Goal: Information Seeking & Learning: Learn about a topic

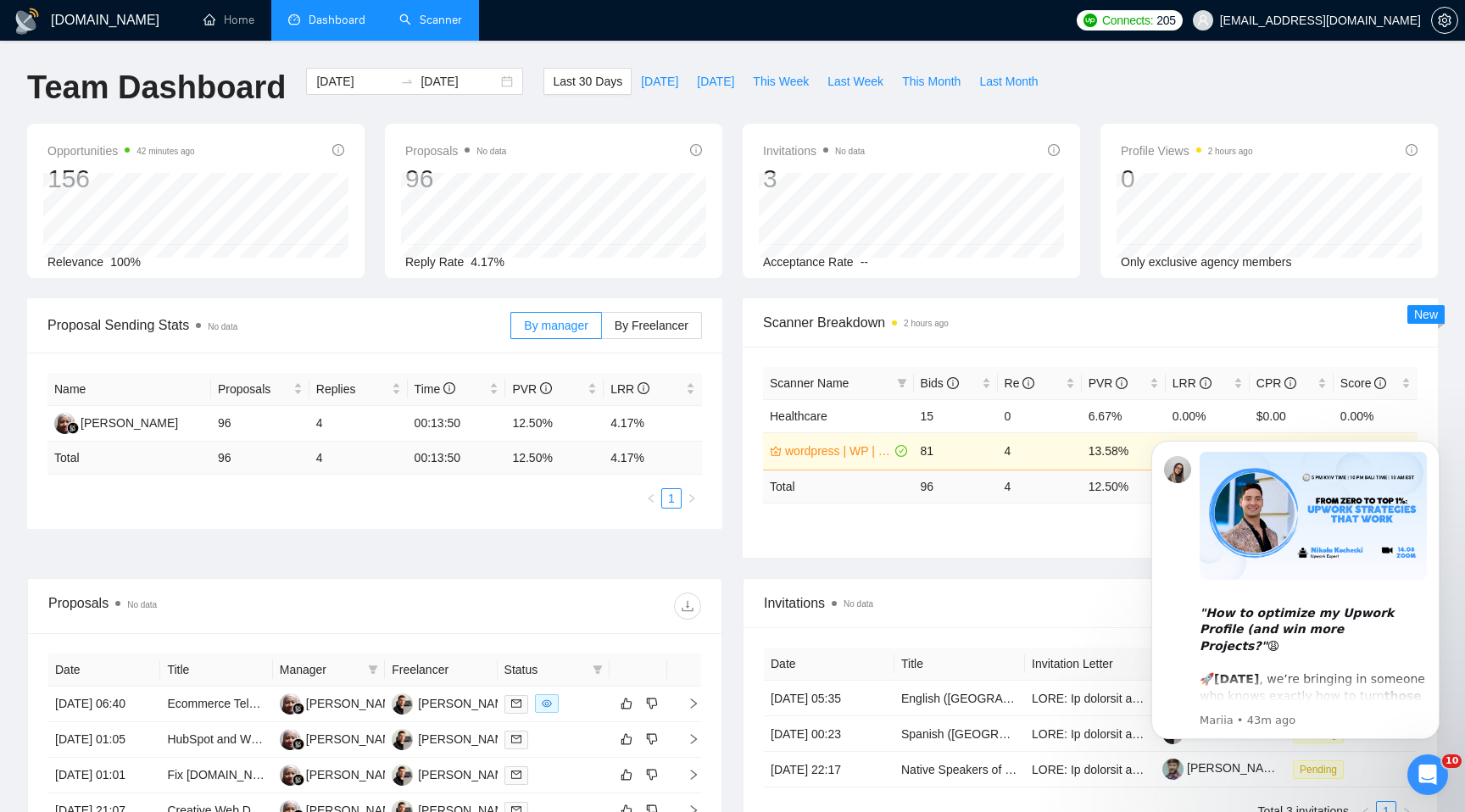
click at [448, 15] on link "Scanner" at bounding box center [431, 20] width 62 height 14
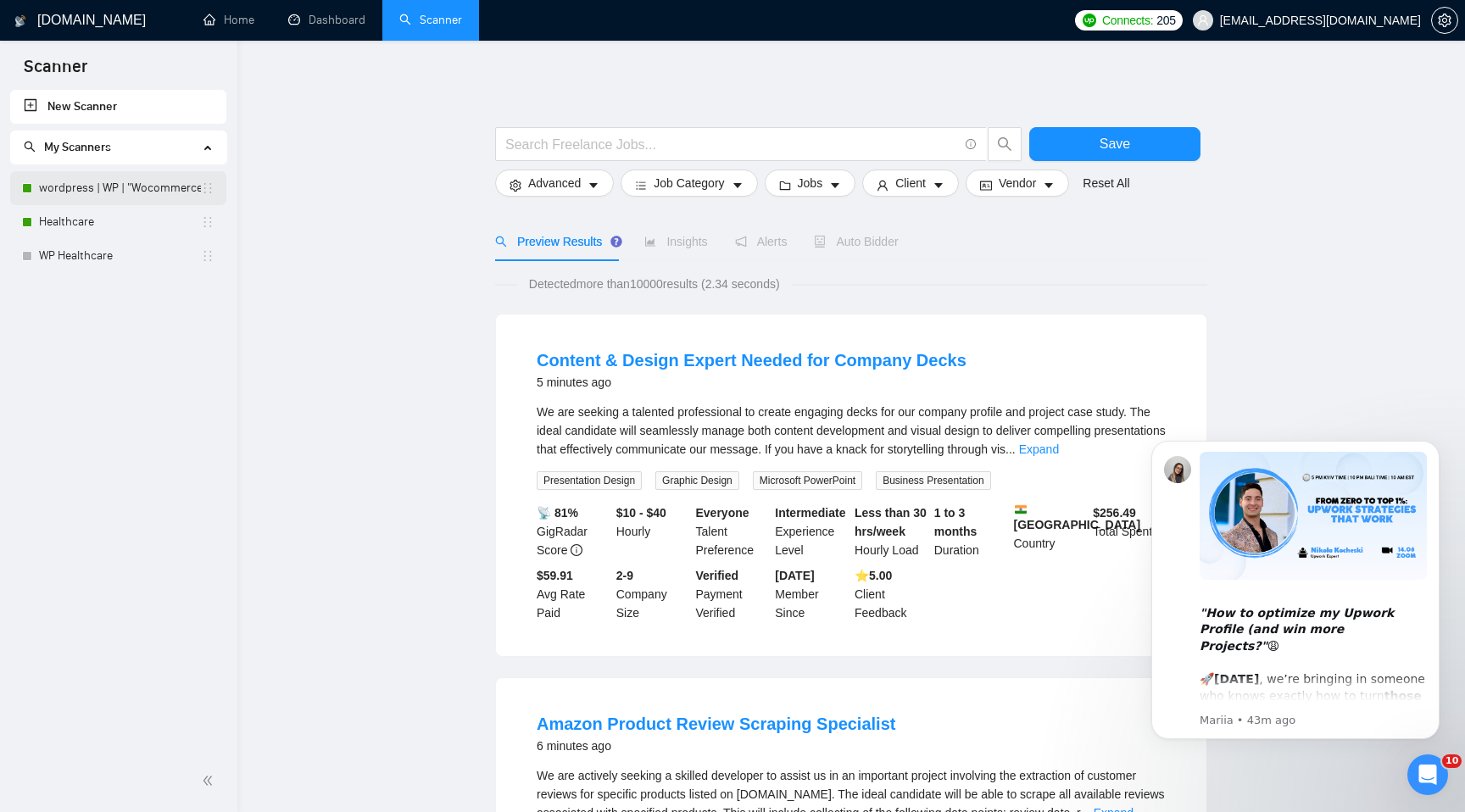
click at [91, 174] on link "wordpress | WP | "Wocommerce"" at bounding box center [120, 188] width 162 height 34
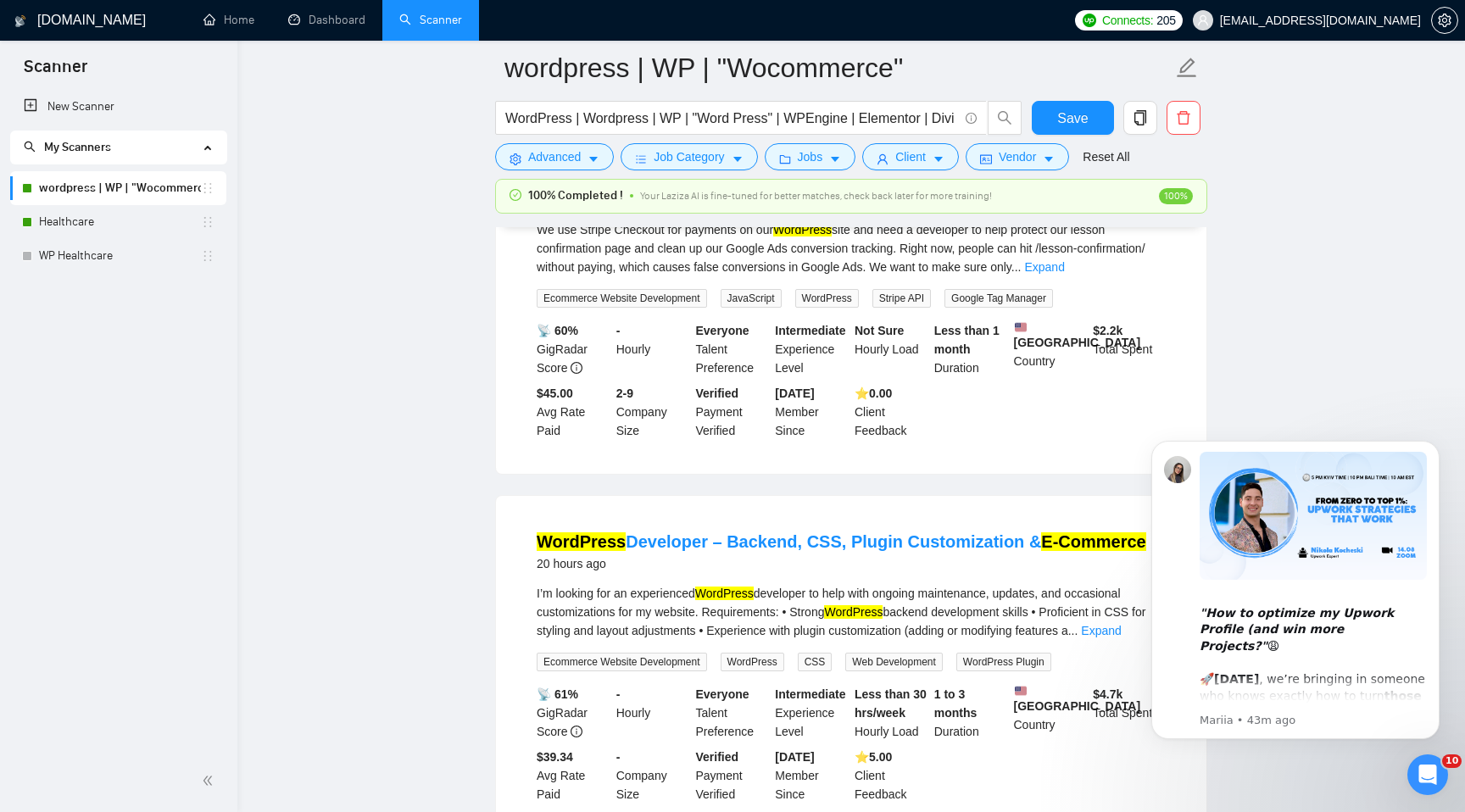
scroll to position [2157, 0]
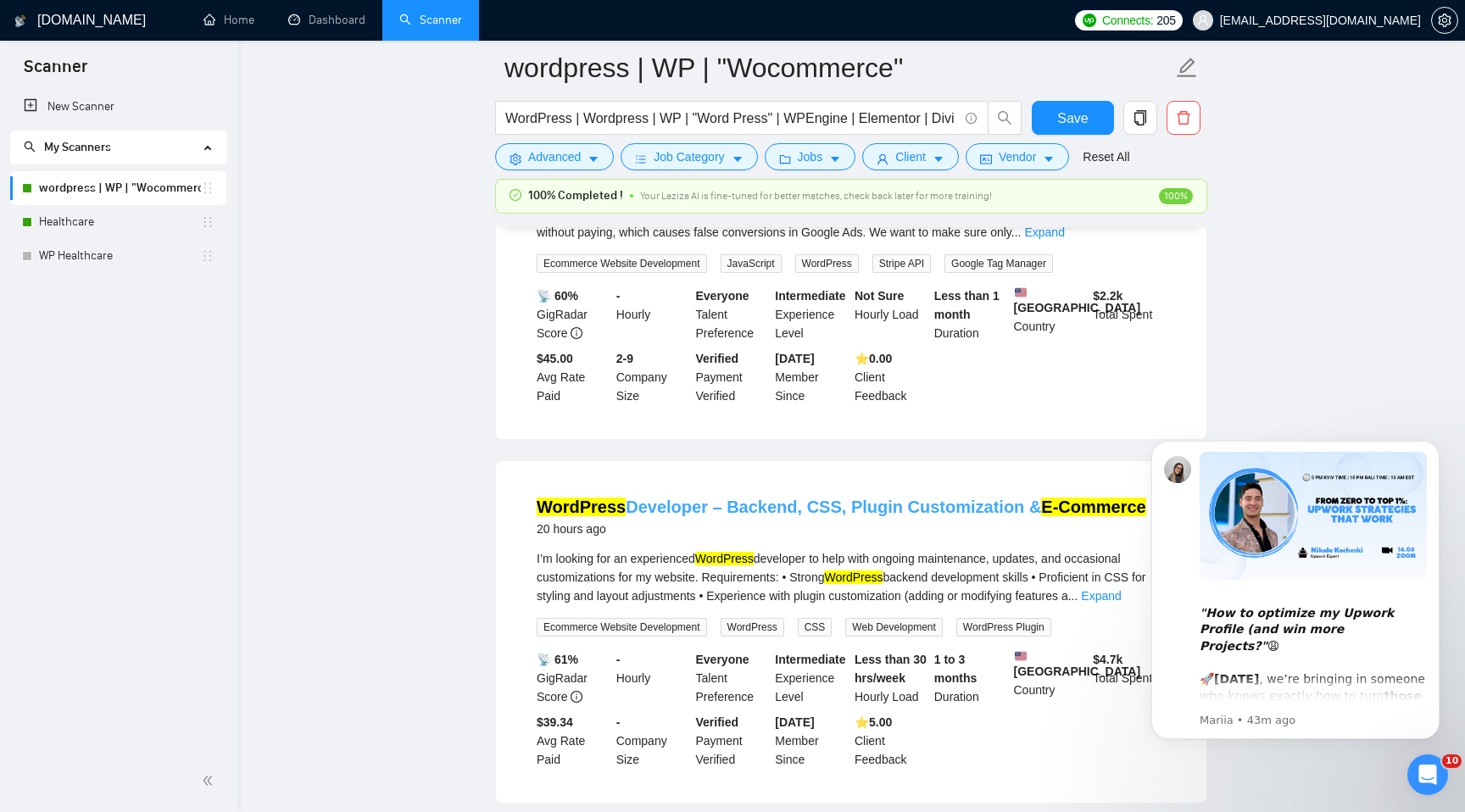
click at [848, 516] on link "WordPress Developer – Backend, CSS, Plugin Customization & E-Commerce" at bounding box center [841, 506] width 609 height 19
